Goal: Task Accomplishment & Management: Complete application form

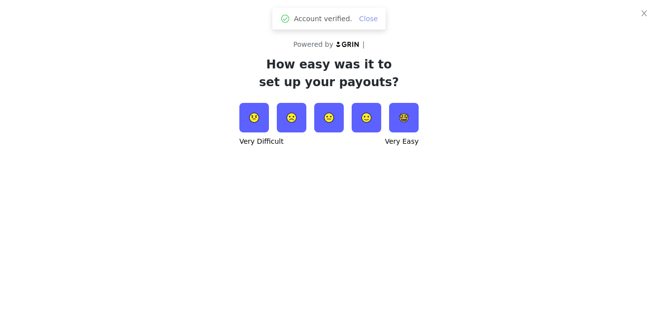
click at [367, 19] on link "Close" at bounding box center [368, 19] width 19 height 8
click at [413, 121] on img at bounding box center [404, 118] width 30 height 30
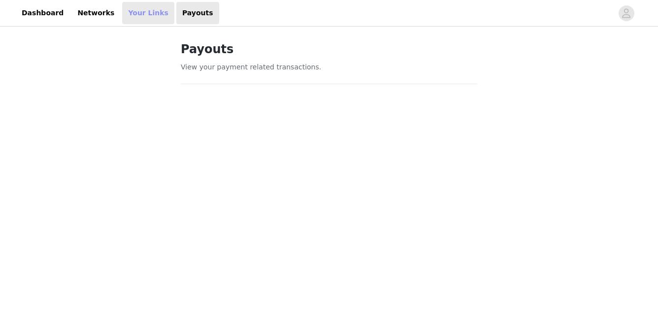
click at [132, 20] on link "Your Links" at bounding box center [148, 13] width 52 height 22
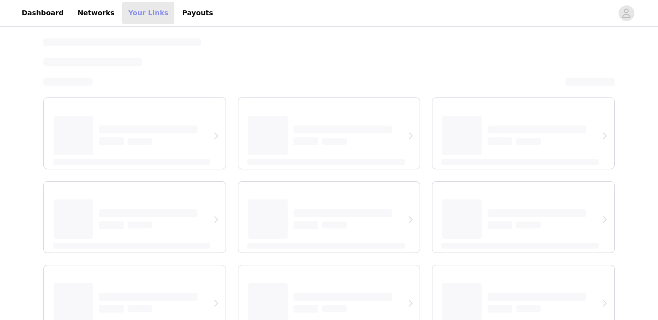
select select "12"
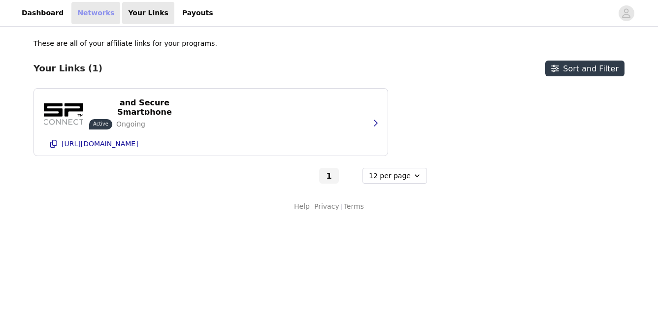
click at [81, 11] on link "Networks" at bounding box center [95, 13] width 49 height 22
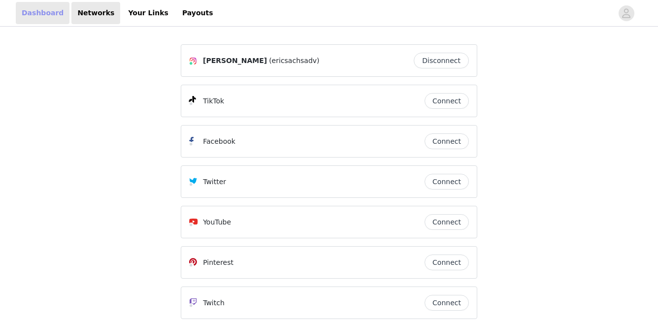
click at [43, 12] on link "Dashboard" at bounding box center [43, 13] width 54 height 22
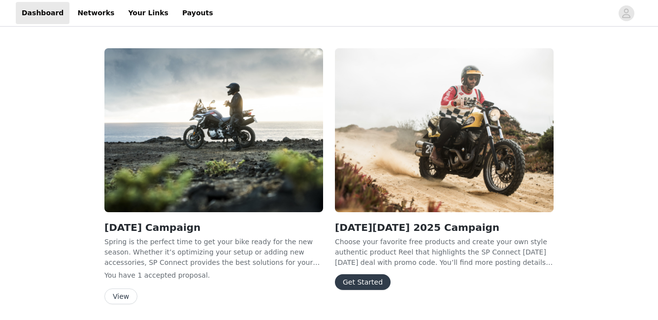
click at [362, 279] on button "Get Started" at bounding box center [363, 282] width 56 height 16
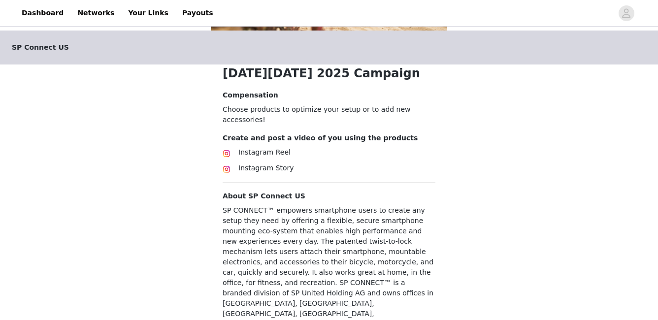
scroll to position [284, 0]
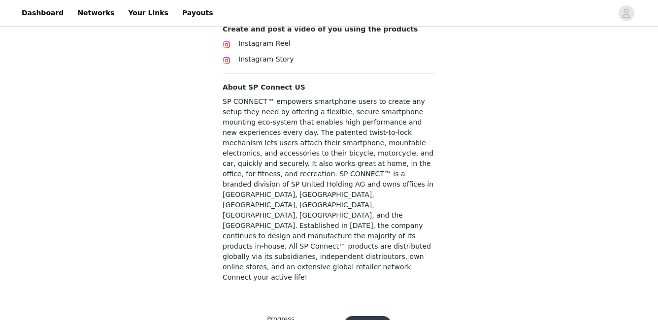
click at [363, 316] on button "Continue" at bounding box center [367, 324] width 47 height 16
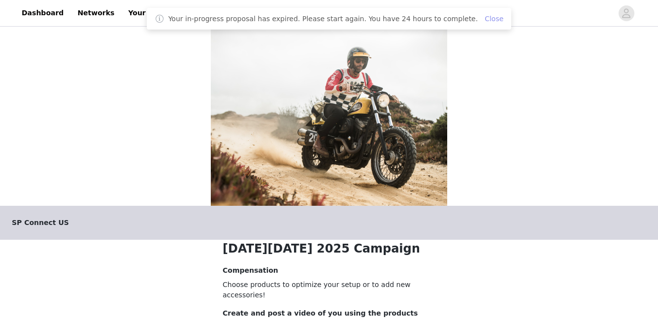
click at [486, 21] on link "Close" at bounding box center [494, 19] width 19 height 8
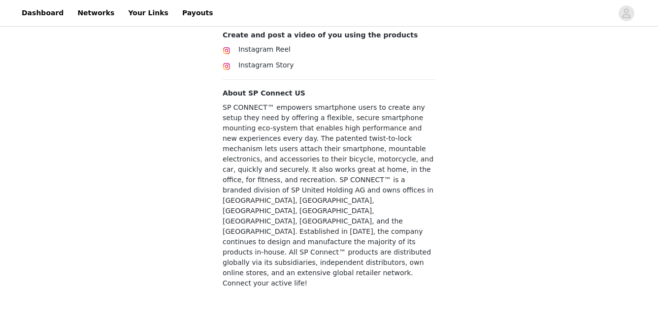
scroll to position [281, 0]
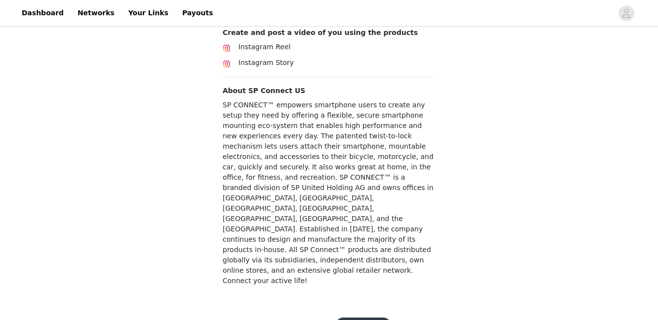
click at [358, 318] on button "Get Started" at bounding box center [363, 326] width 56 height 16
click at [358, 318] on div "Get Started" at bounding box center [358, 326] width 66 height 16
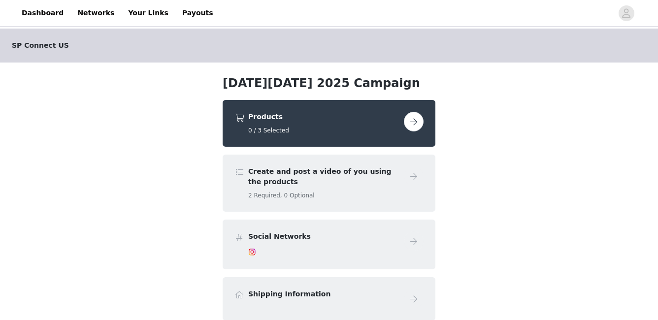
click at [415, 115] on button "button" at bounding box center [414, 122] width 20 height 20
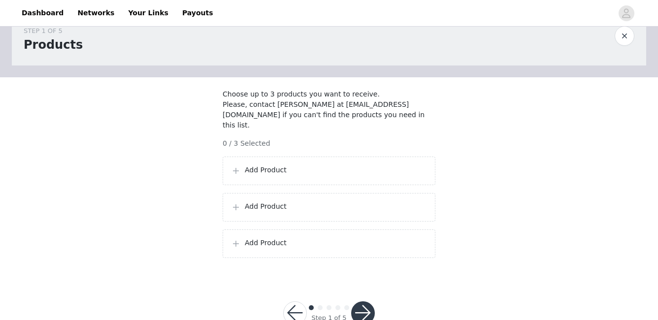
scroll to position [54, 0]
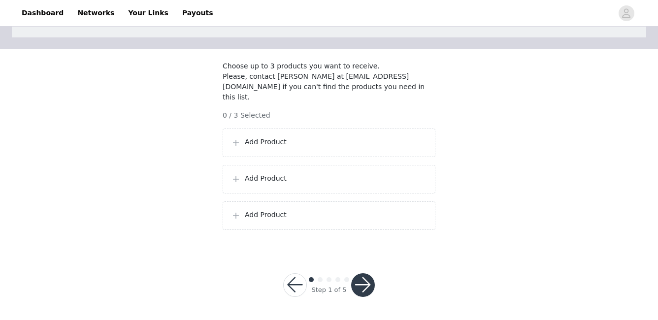
click at [284, 143] on p "Add Product" at bounding box center [336, 142] width 182 height 10
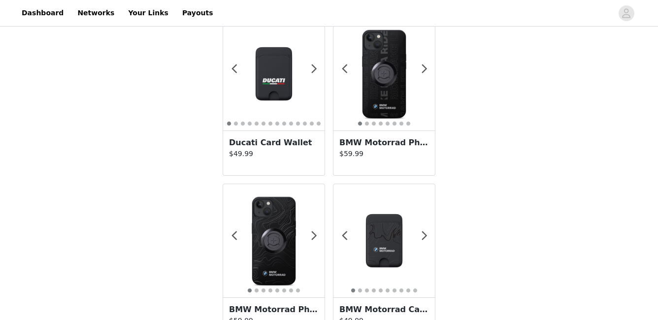
scroll to position [1779, 0]
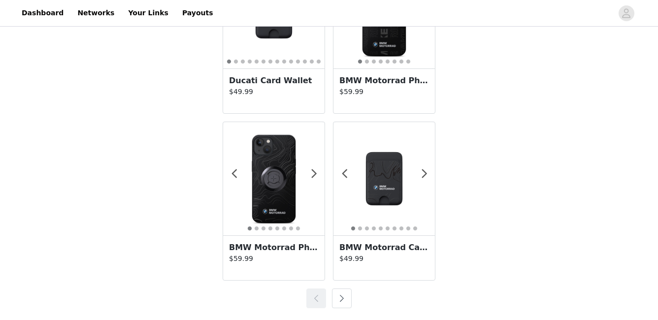
click at [267, 176] on img at bounding box center [273, 178] width 101 height 101
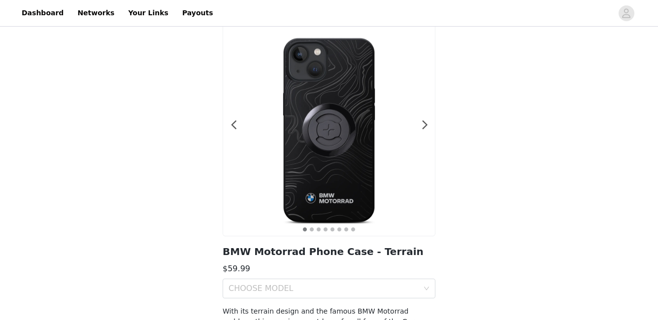
scroll to position [133, 0]
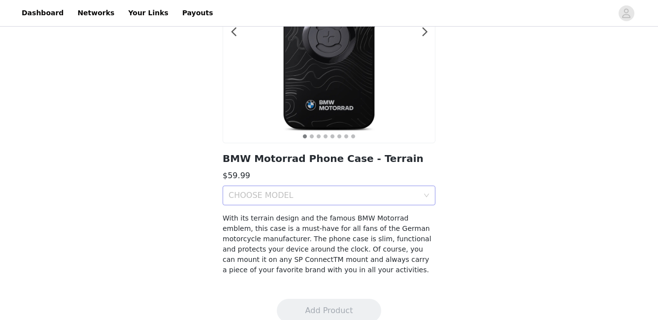
click at [430, 197] on div "CHOOSE MODEL" at bounding box center [329, 196] width 213 height 20
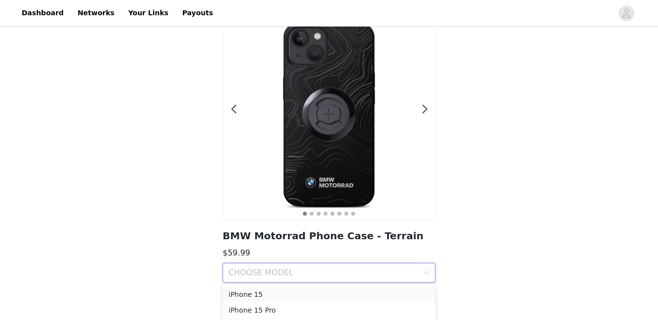
scroll to position [0, 0]
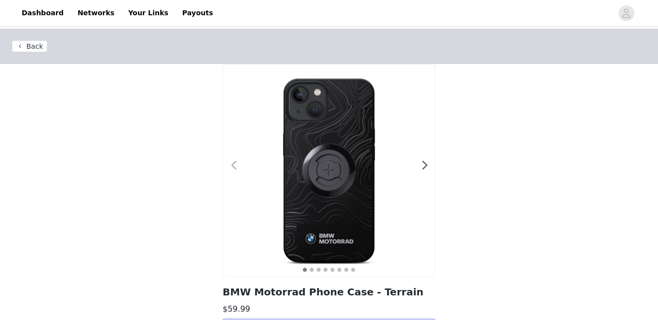
click at [235, 166] on span at bounding box center [234, 166] width 22 height 0
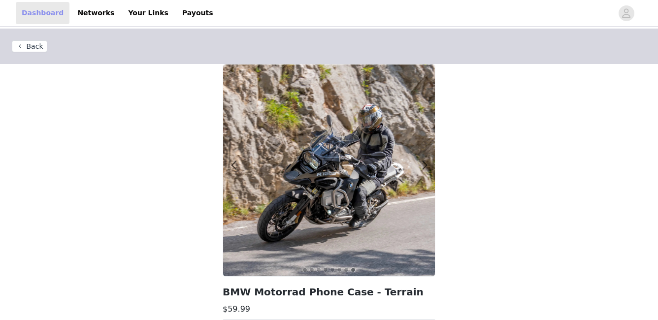
scroll to position [148, 0]
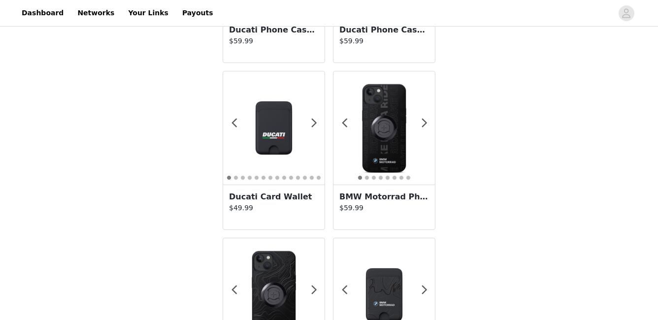
scroll to position [1662, 0]
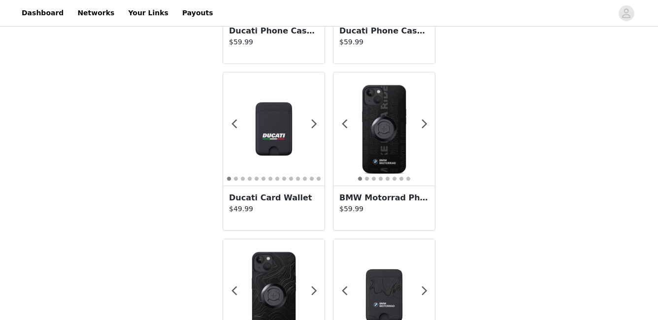
click at [383, 137] on img at bounding box center [383, 128] width 101 height 101
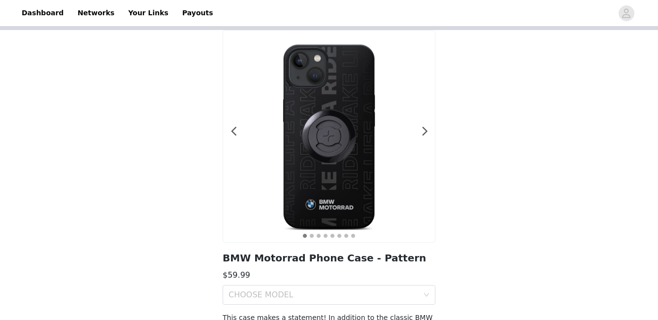
scroll to position [148, 0]
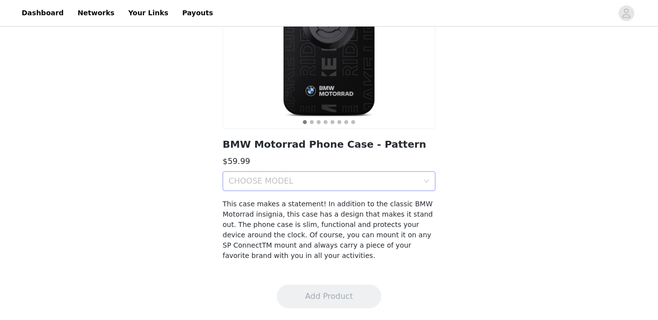
click at [394, 182] on div "CHOOSE MODEL" at bounding box center [324, 181] width 190 height 10
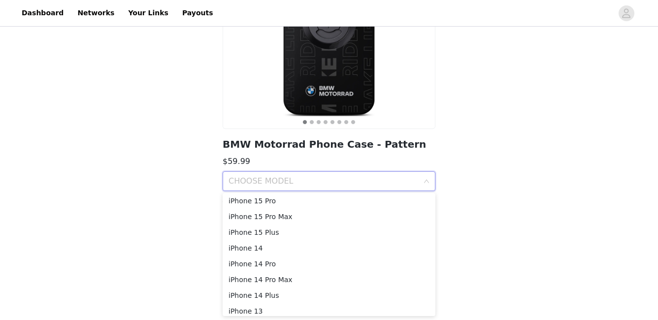
scroll to position [2, 0]
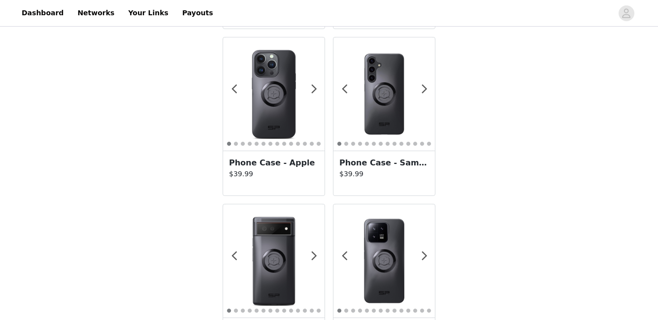
scroll to position [867, 0]
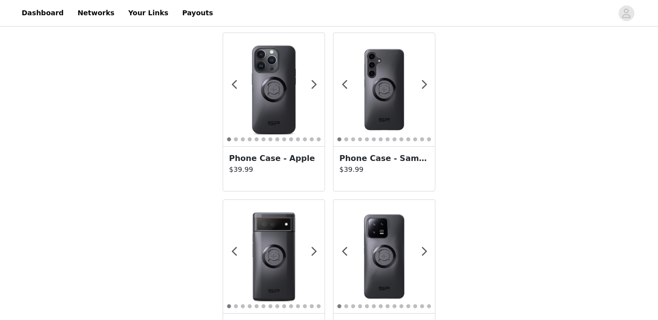
click at [280, 98] on img at bounding box center [273, 89] width 101 height 101
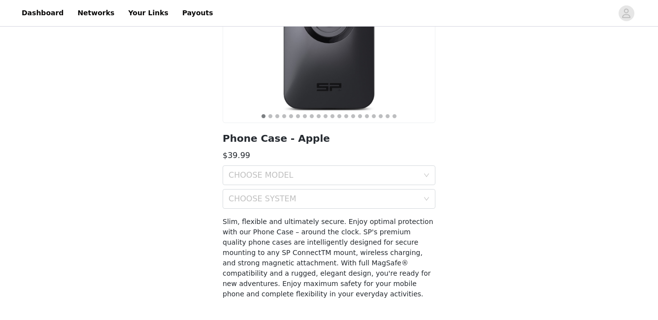
scroll to position [173, 0]
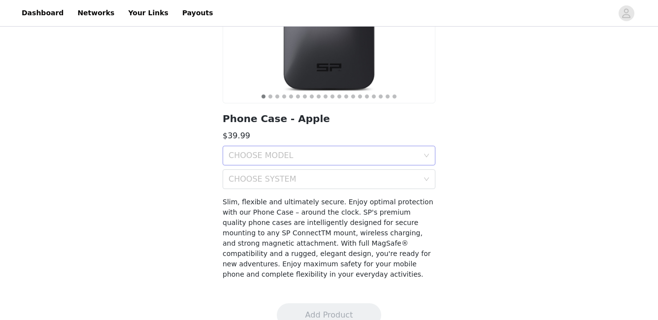
click at [346, 155] on div "CHOOSE MODEL" at bounding box center [324, 156] width 190 height 10
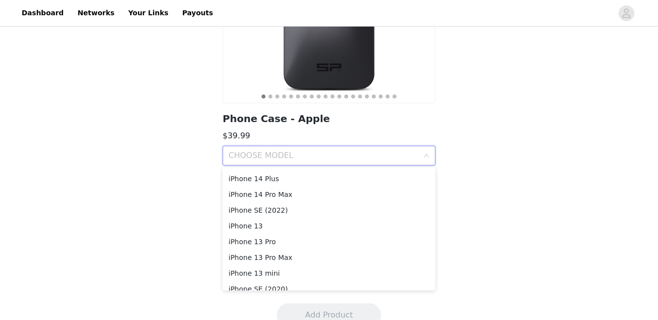
scroll to position [84, 0]
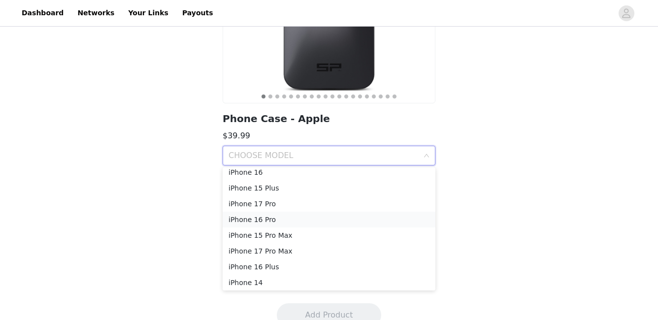
click at [260, 222] on div "iPhone 16 Pro" at bounding box center [329, 219] width 201 height 11
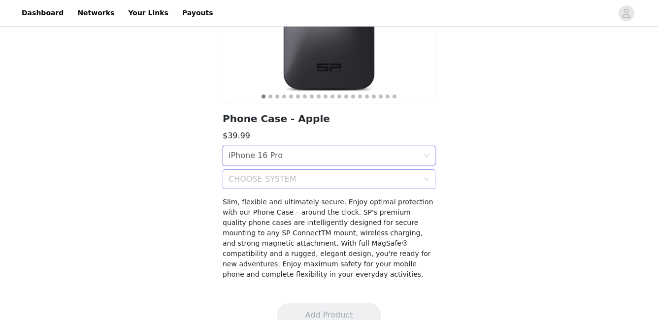
click at [370, 181] on div "CHOOSE SYSTEM" at bounding box center [324, 179] width 190 height 10
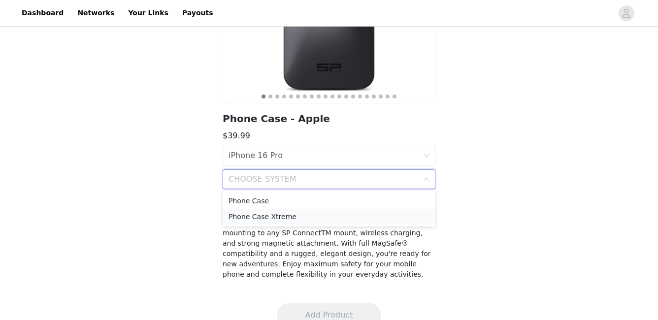
click at [289, 219] on div "Phone Case Xtreme" at bounding box center [329, 216] width 201 height 11
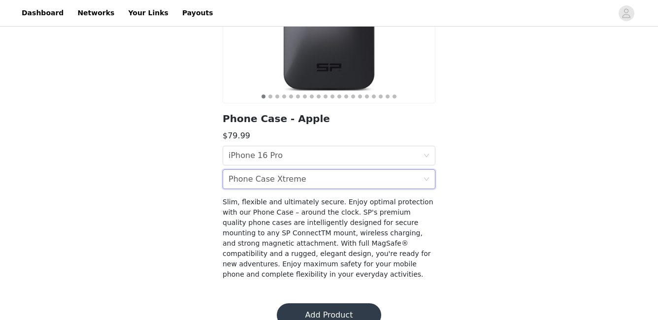
scroll to position [192, 0]
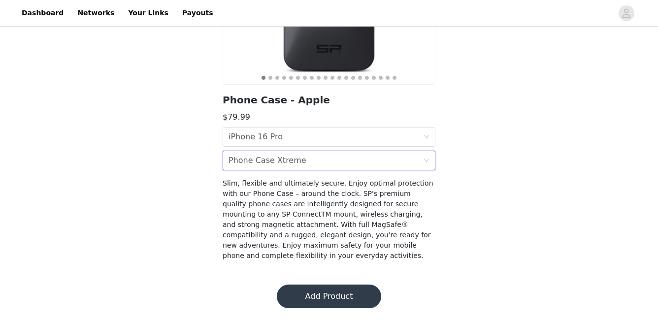
click at [330, 302] on button "Add Product" at bounding box center [329, 297] width 104 height 24
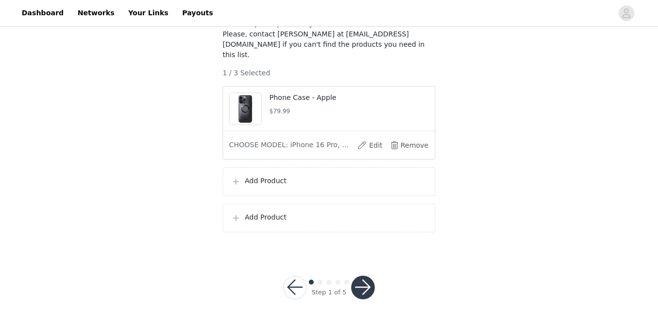
scroll to position [99, 0]
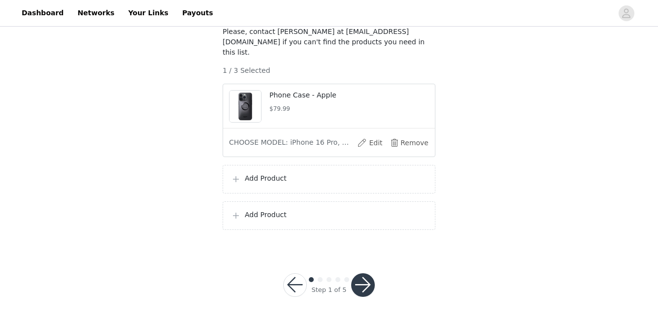
click at [268, 178] on p "Add Product" at bounding box center [336, 178] width 182 height 10
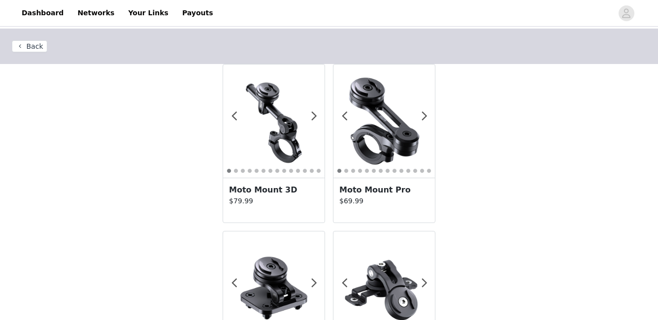
click at [376, 196] on p "$69.99" at bounding box center [384, 201] width 90 height 10
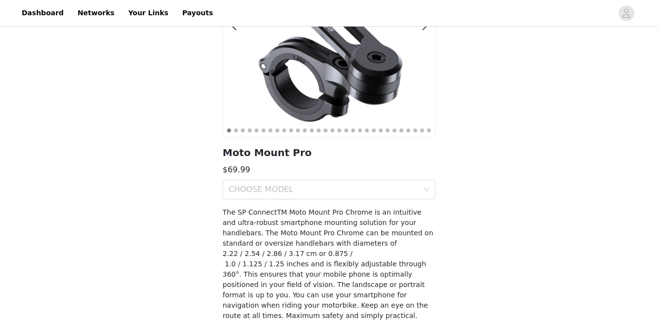
scroll to position [189, 0]
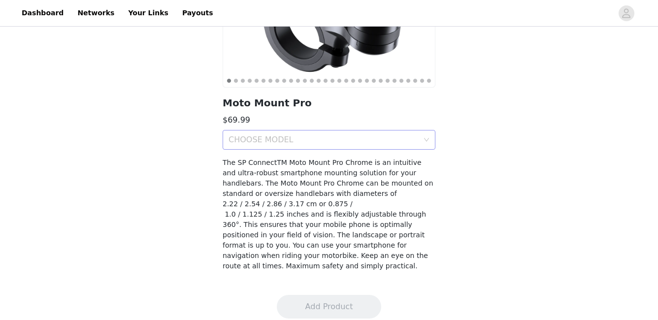
click at [316, 138] on div "CHOOSE MODEL" at bounding box center [324, 140] width 190 height 10
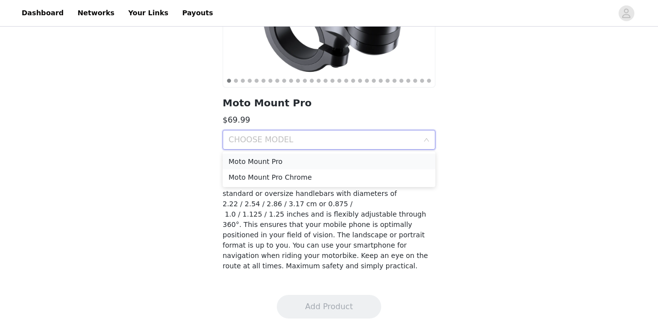
click at [313, 159] on div "Moto Mount Pro" at bounding box center [329, 161] width 201 height 11
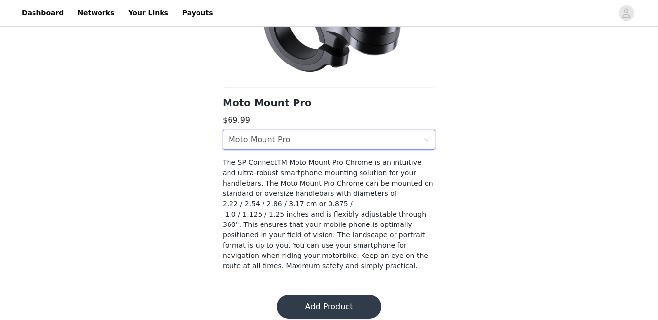
click at [322, 299] on button "Add Product" at bounding box center [329, 307] width 104 height 24
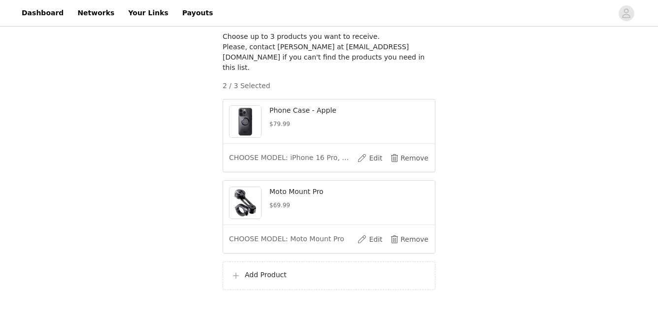
scroll to position [120, 0]
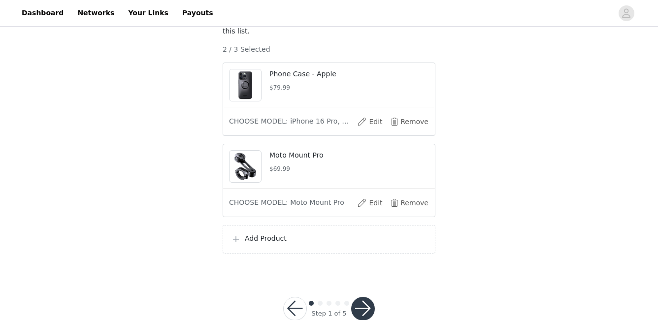
click at [293, 242] on p "Add Product" at bounding box center [336, 238] width 182 height 10
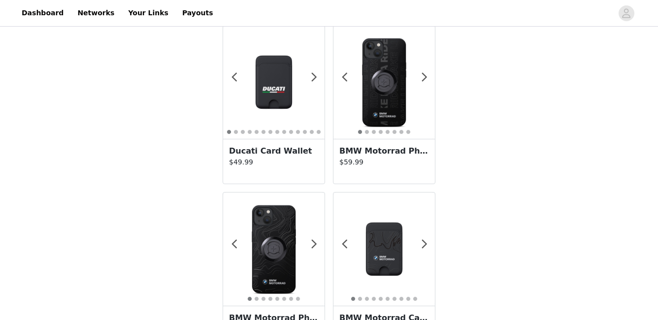
scroll to position [1779, 0]
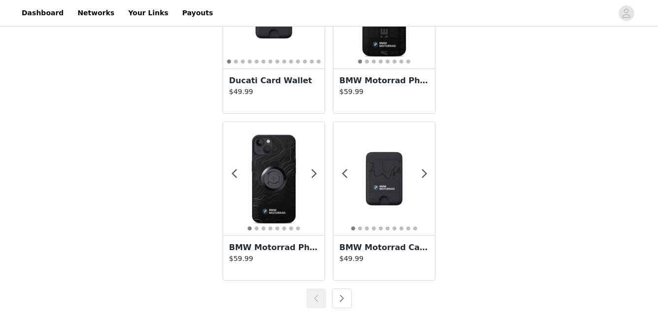
click at [288, 186] on img at bounding box center [273, 178] width 101 height 101
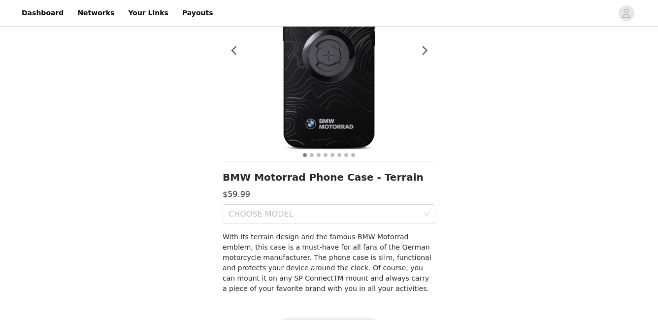
scroll to position [148, 0]
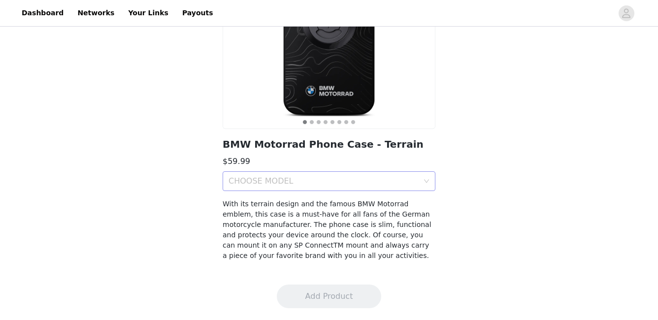
click at [407, 185] on div "CHOOSE MODEL" at bounding box center [324, 181] width 190 height 10
click at [513, 122] on div "Back 1 2 3 4 5 6 7 8 BMW Motorrad Phone Case - Terrain $59.99 CHOOSE MODEL With…" at bounding box center [329, 77] width 658 height 392
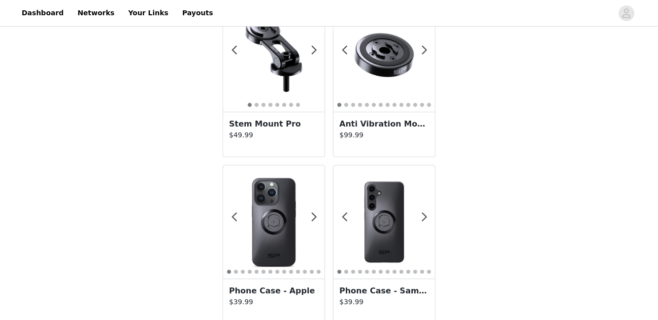
scroll to position [798, 0]
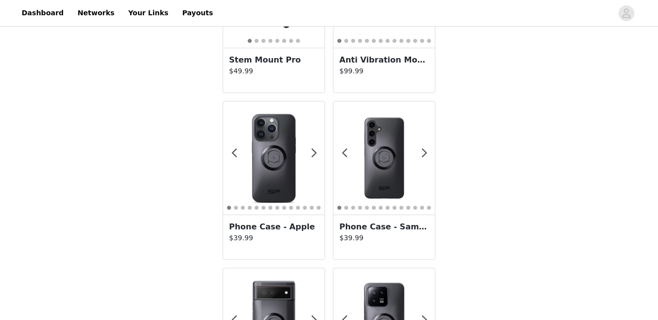
click at [271, 167] on img at bounding box center [273, 157] width 101 height 101
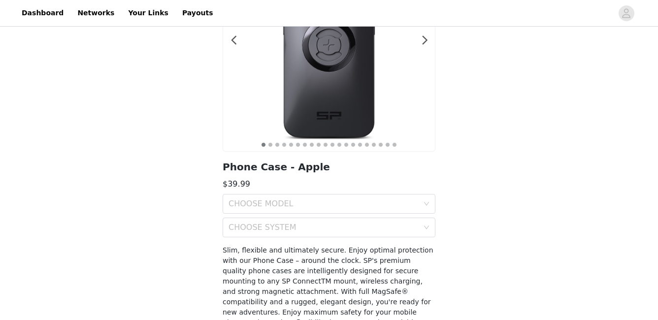
scroll to position [174, 0]
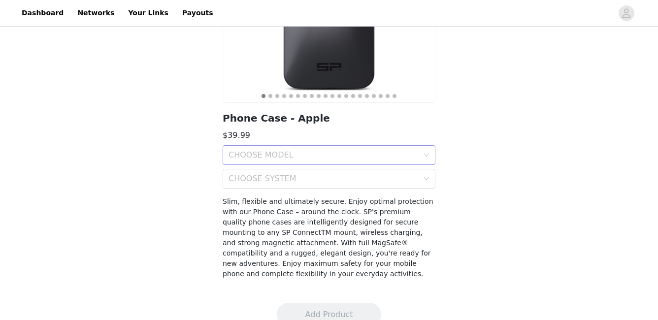
click at [358, 159] on div "CHOOSE MODEL" at bounding box center [324, 155] width 190 height 10
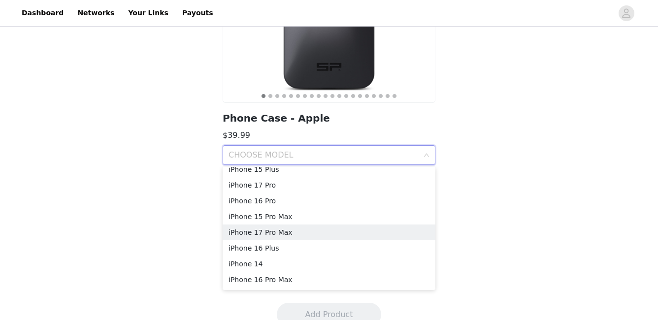
scroll to position [90, 0]
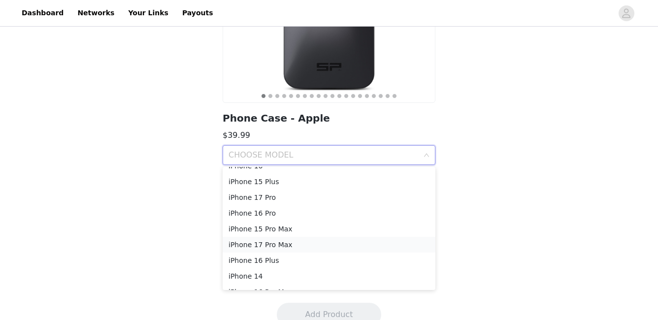
click at [276, 243] on div "iPhone 17 Pro Max" at bounding box center [329, 244] width 201 height 11
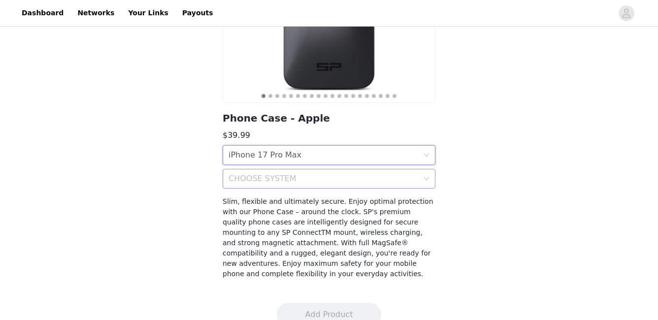
click at [340, 178] on div "CHOOSE SYSTEM" at bounding box center [324, 179] width 190 height 10
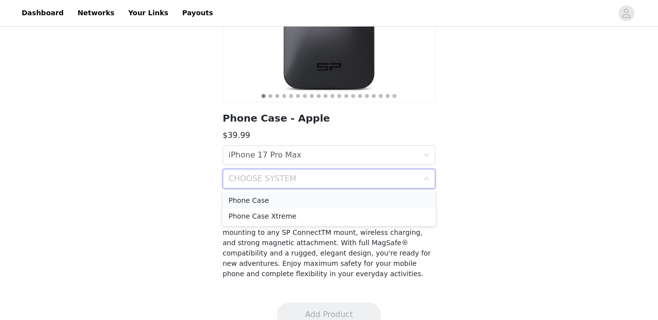
click at [314, 203] on div "Phone Case" at bounding box center [329, 200] width 201 height 11
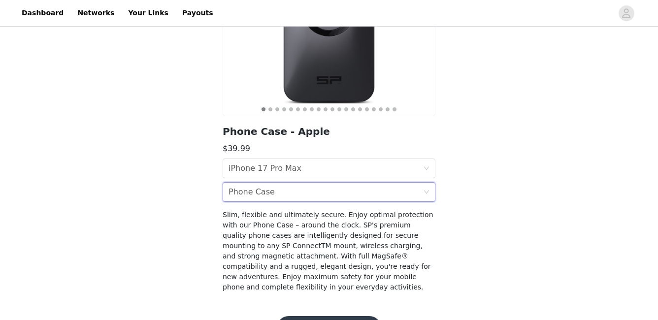
scroll to position [192, 0]
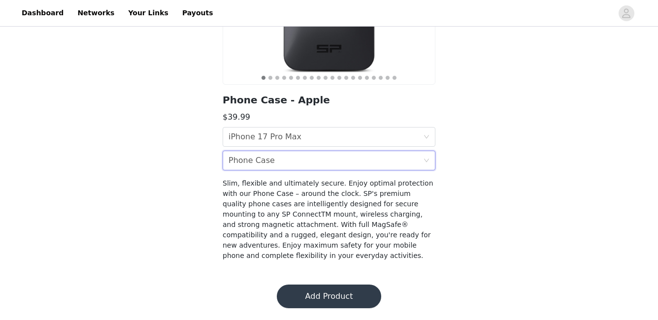
click at [321, 294] on button "Add Product" at bounding box center [329, 297] width 104 height 24
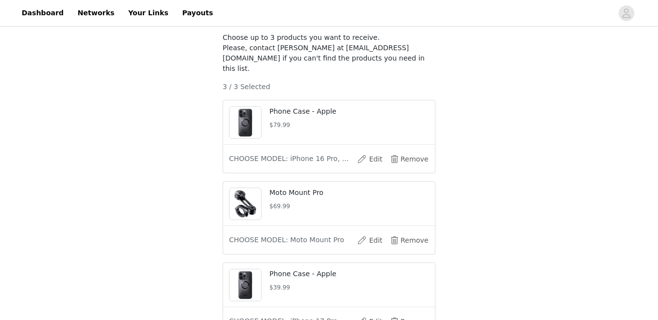
scroll to position [67, 0]
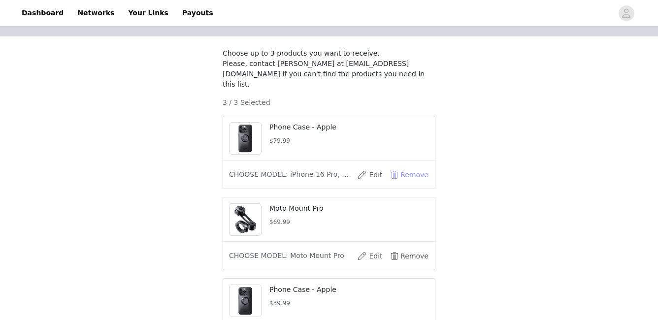
click at [413, 173] on button "Remove" at bounding box center [409, 175] width 39 height 16
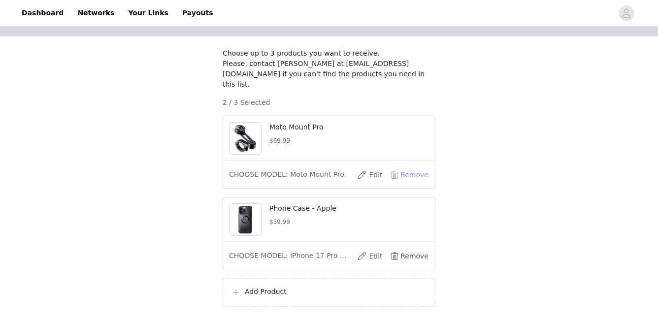
scroll to position [97, 0]
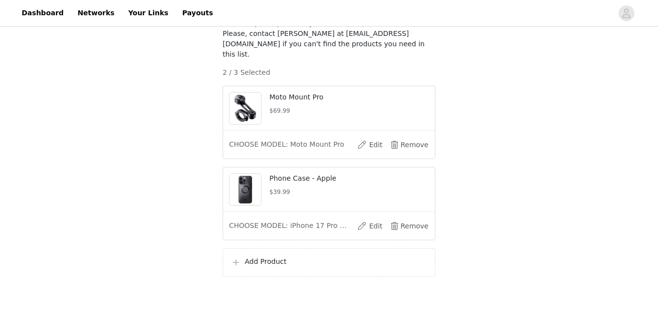
click at [279, 253] on div "Add Product" at bounding box center [329, 262] width 213 height 29
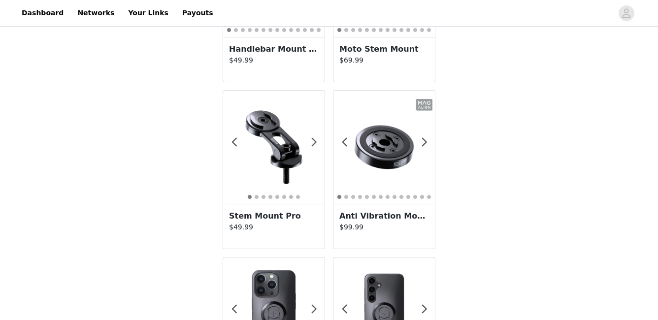
scroll to position [658, 0]
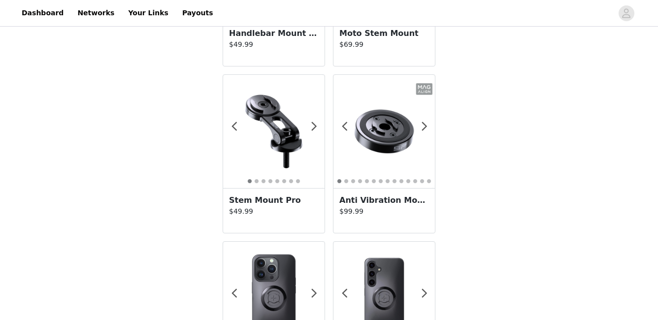
click at [377, 163] on img at bounding box center [383, 131] width 101 height 101
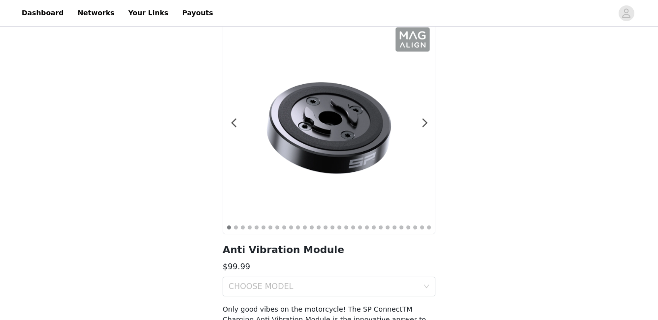
scroll to position [186, 0]
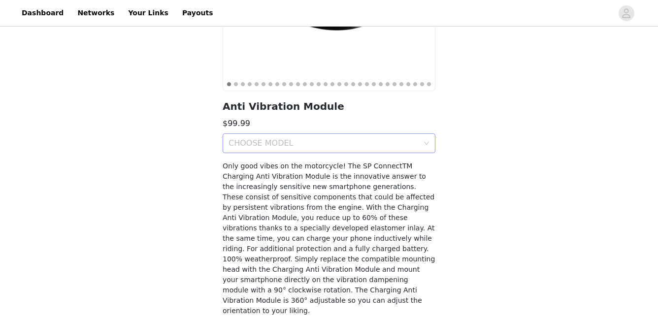
click at [418, 139] on div "CHOOSE MODEL" at bounding box center [324, 143] width 190 height 10
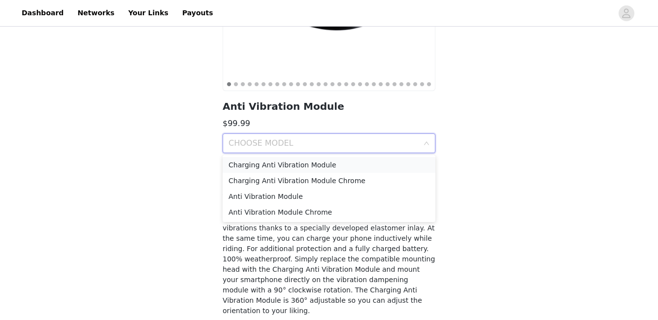
click at [321, 165] on div "Charging Anti Vibration Module" at bounding box center [329, 165] width 201 height 11
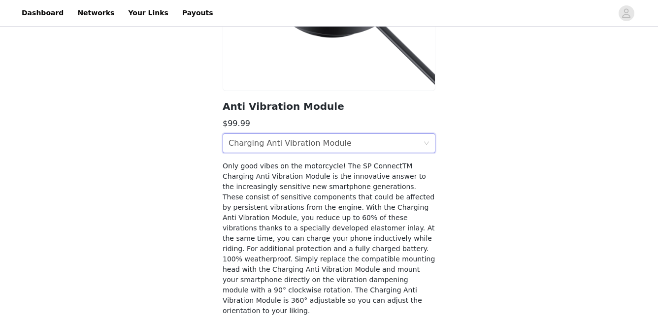
scroll to position [231, 0]
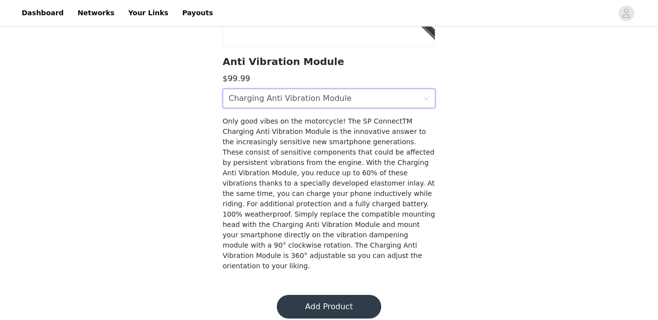
click at [307, 295] on button "Add Product" at bounding box center [329, 307] width 104 height 24
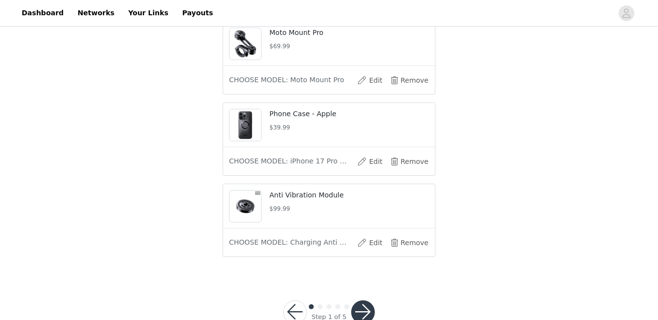
scroll to position [189, 0]
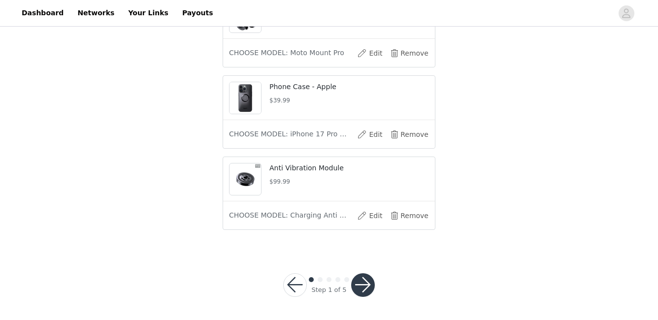
click at [363, 285] on button "button" at bounding box center [363, 285] width 24 height 24
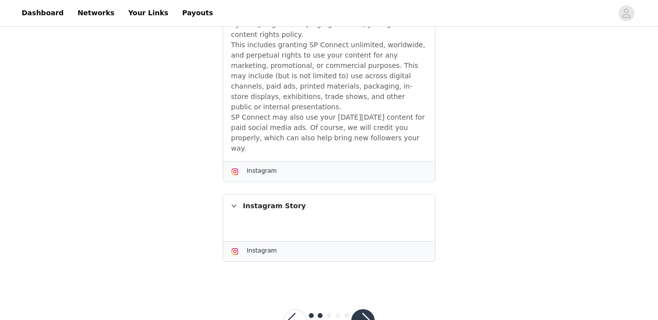
scroll to position [844, 0]
